Goal: Obtain resource: Obtain resource

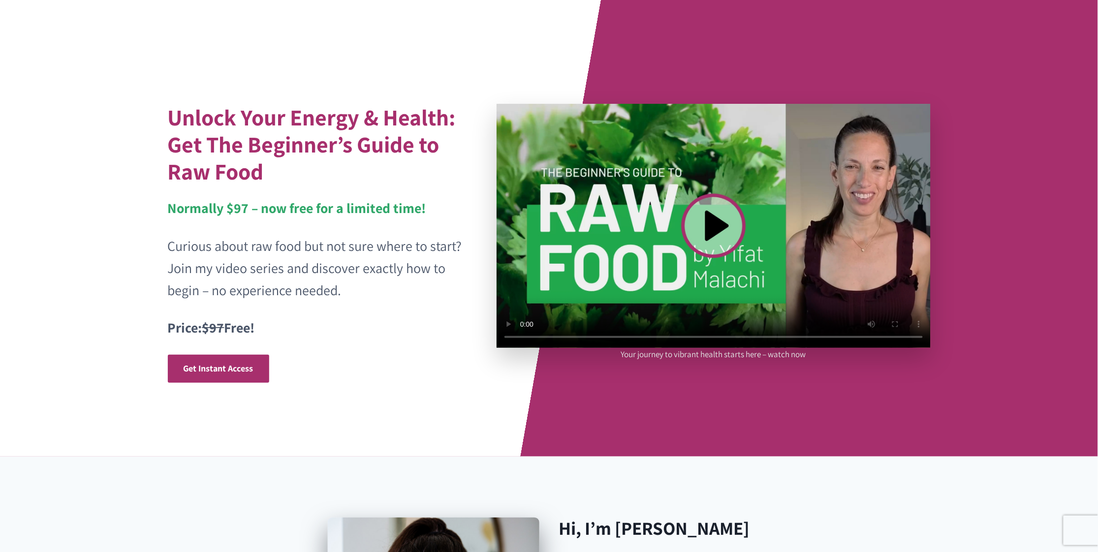
click at [711, 223] on video at bounding box center [713, 226] width 434 height 244
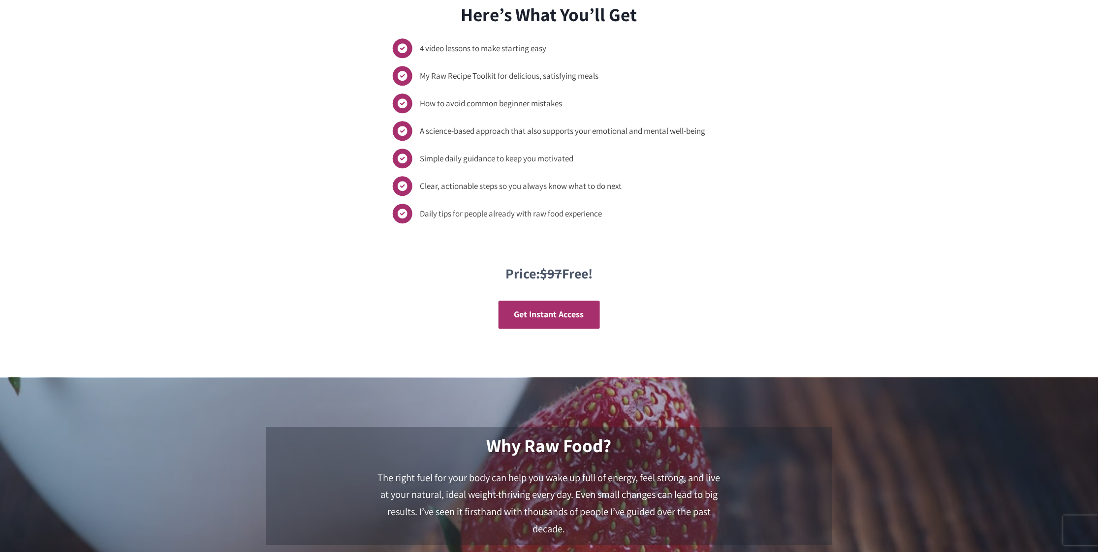
scroll to position [868, 0]
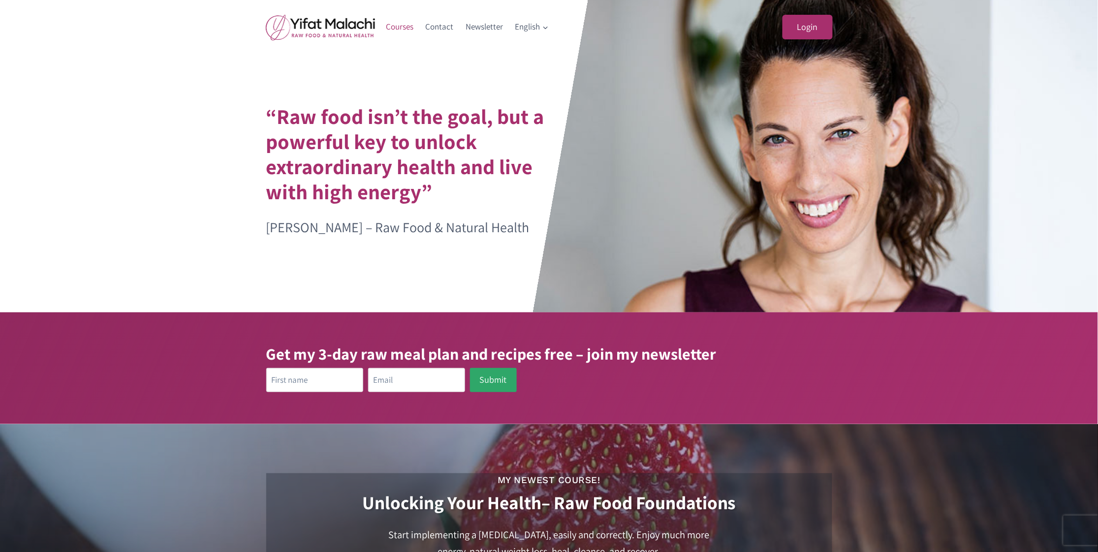
click at [404, 25] on link "Courses" at bounding box center [400, 27] width 40 height 24
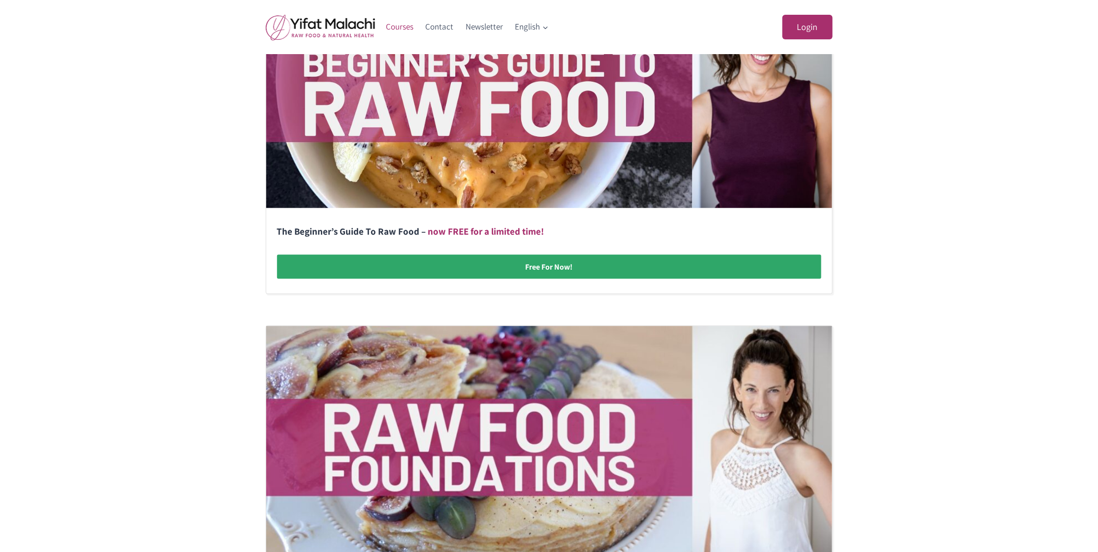
scroll to position [347, 0]
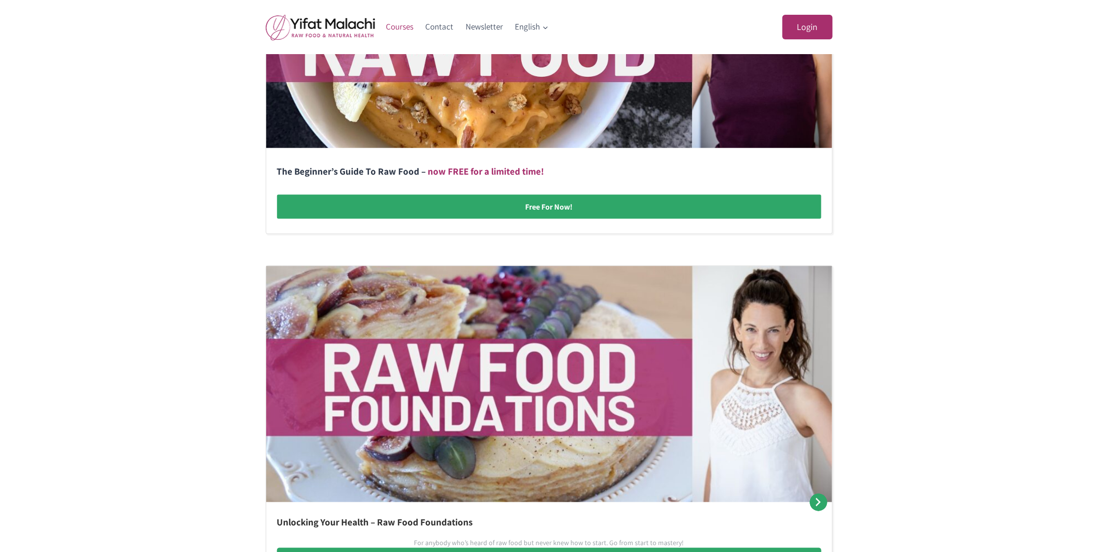
click at [550, 207] on link at bounding box center [549, 72] width 566 height 321
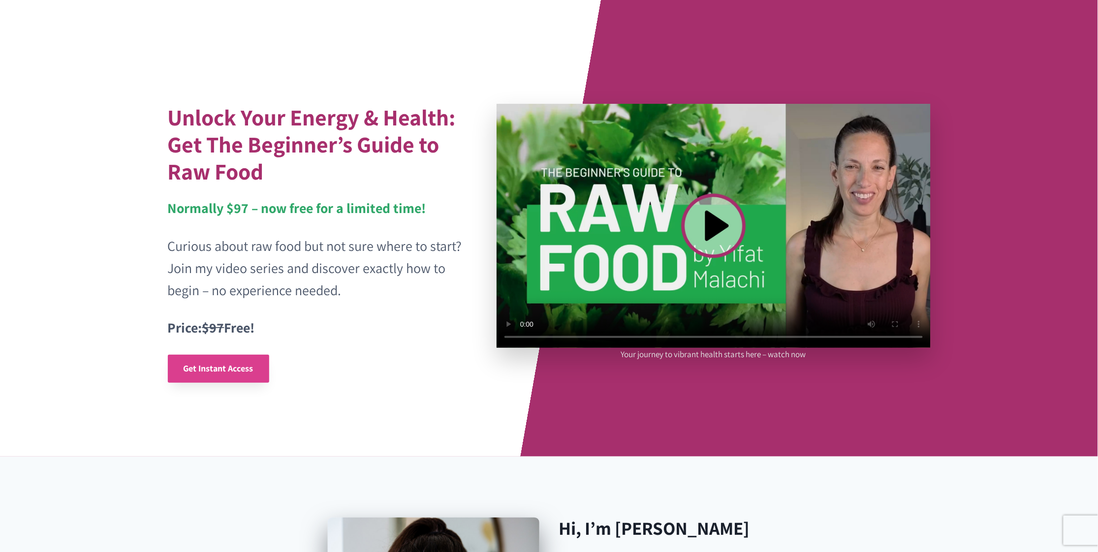
click at [225, 372] on span "Get Instant Access" at bounding box center [219, 368] width 70 height 11
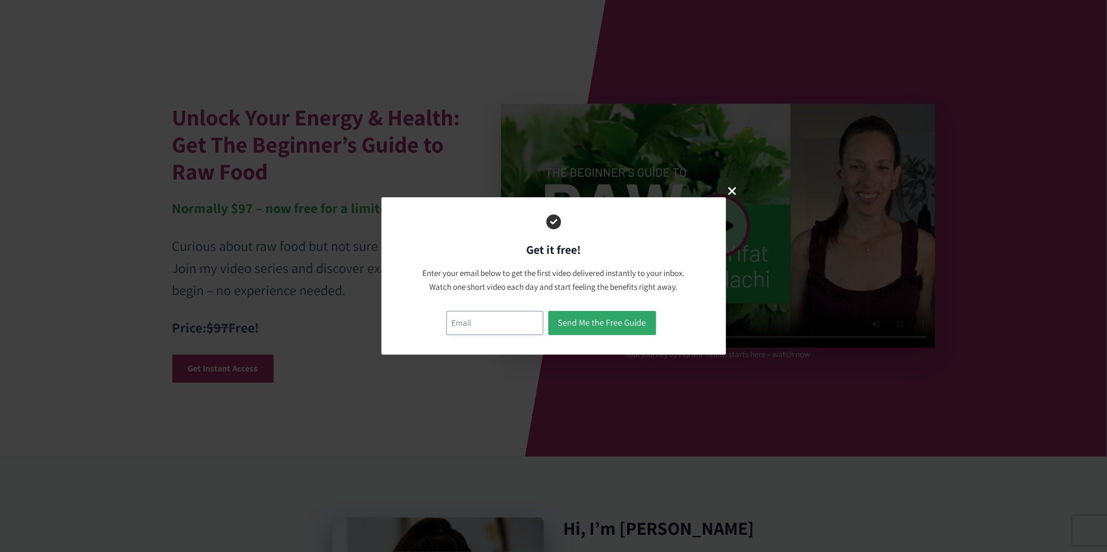
click at [474, 321] on input "email" at bounding box center [494, 323] width 97 height 24
type input "dolphinlove1@earthlink.net"
click at [610, 330] on button "Send Me the Free Guide" at bounding box center [602, 323] width 108 height 24
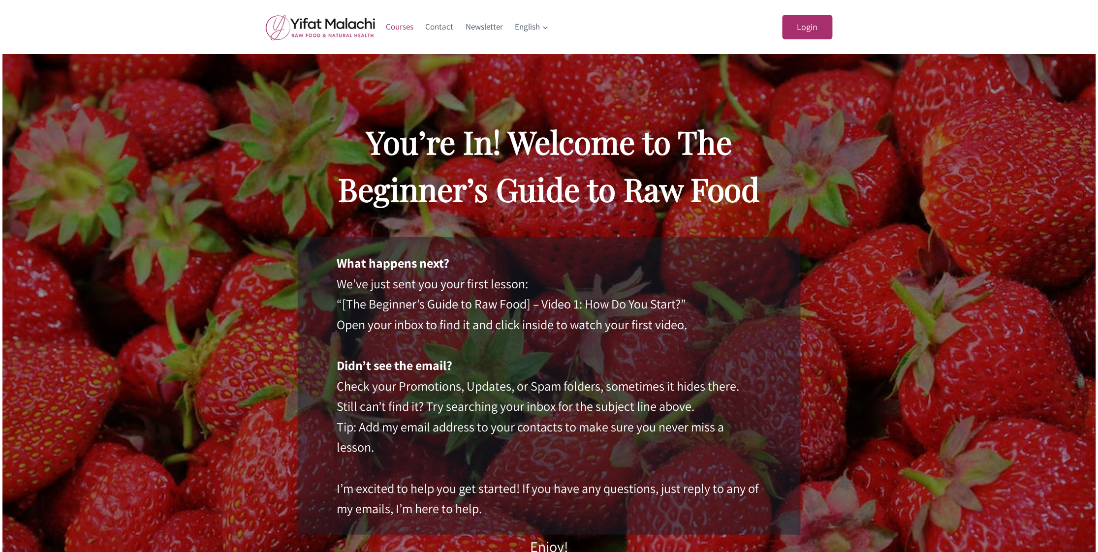
click at [399, 29] on link "Courses" at bounding box center [400, 27] width 40 height 24
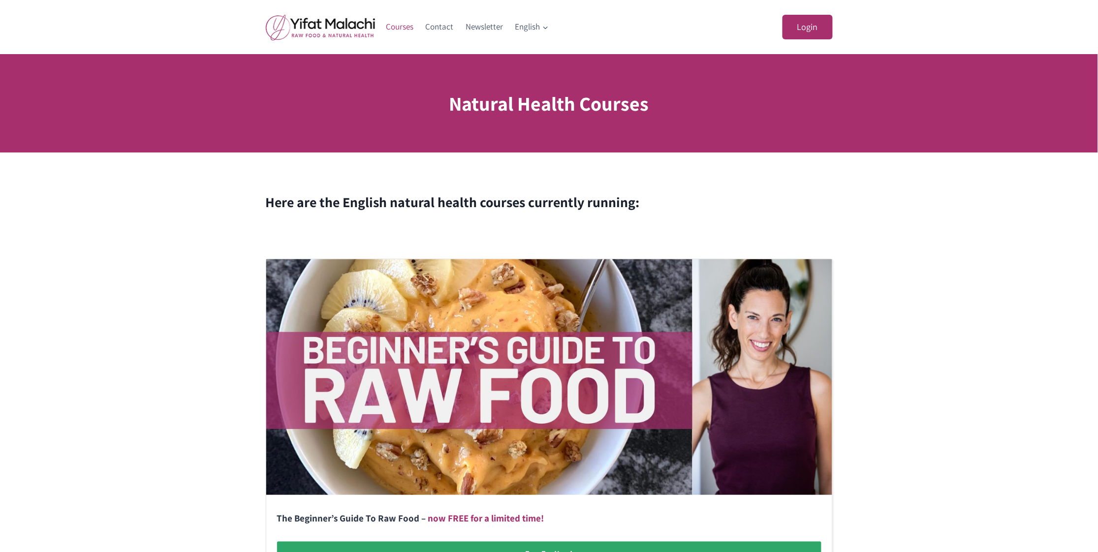
click at [395, 27] on link "Courses" at bounding box center [400, 27] width 40 height 24
click at [407, 25] on link "Courses" at bounding box center [400, 27] width 40 height 24
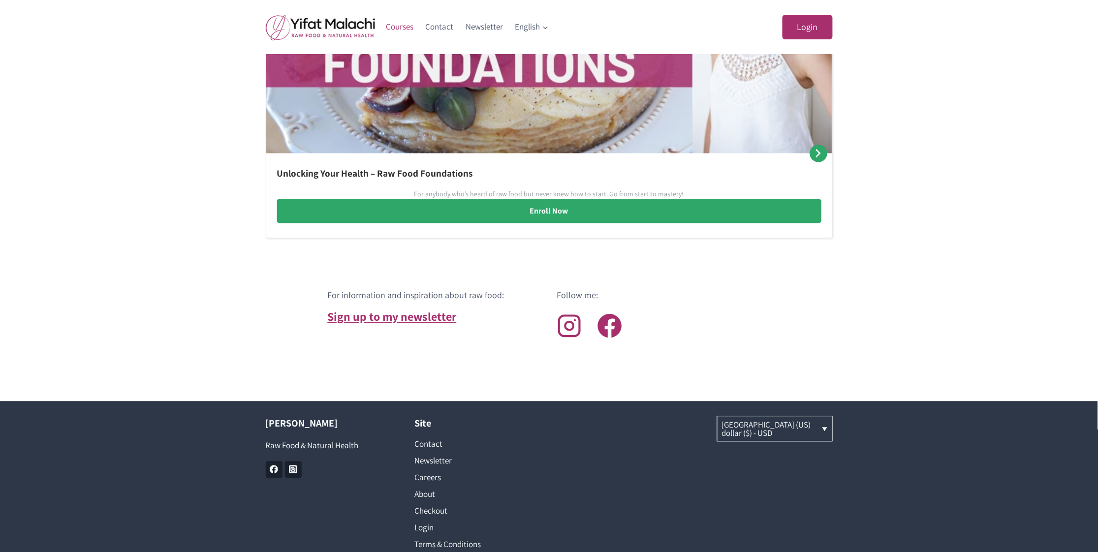
scroll to position [778, 0]
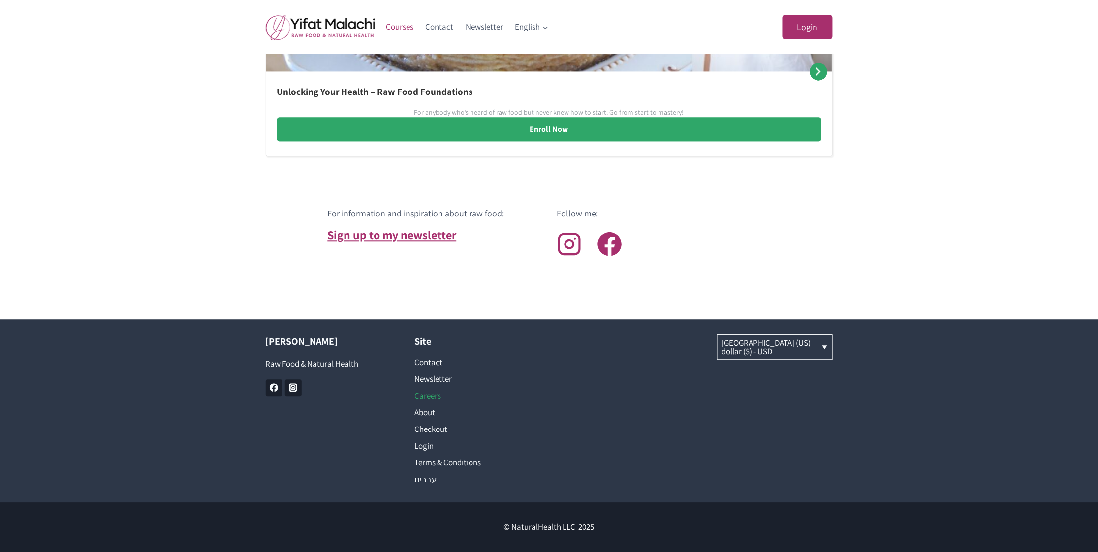
click at [429, 395] on link "Careers" at bounding box center [475, 395] width 120 height 17
